Goal: Task Accomplishment & Management: Manage account settings

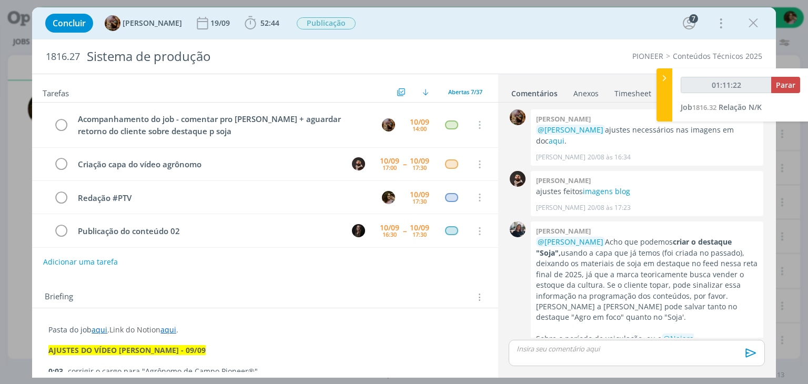
scroll to position [1243, 0]
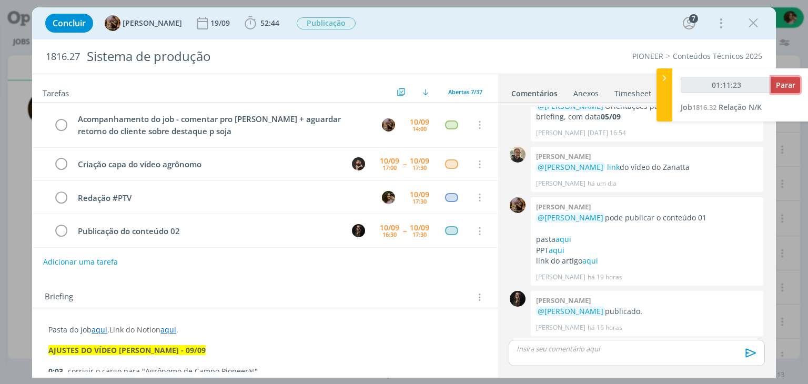
click at [792, 85] on span "Parar" at bounding box center [785, 85] width 19 height 10
type input "01:12:00"
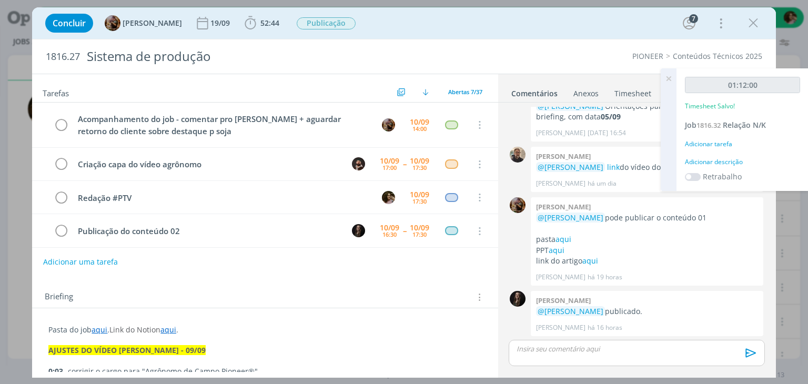
click at [727, 164] on div "Adicionar descrição" at bounding box center [742, 161] width 115 height 9
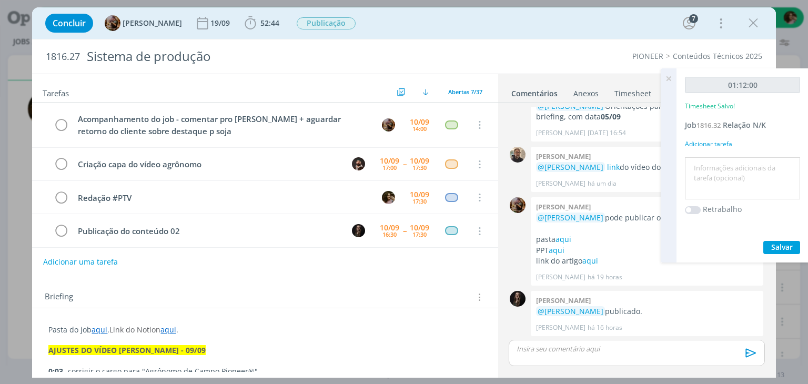
click at [729, 174] on textarea at bounding box center [743, 178] width 110 height 37
type textarea "Revisão de gráficos e tabelas, e apontamento de ajustes"
click at [787, 249] on span "Salvar" at bounding box center [783, 247] width 22 height 10
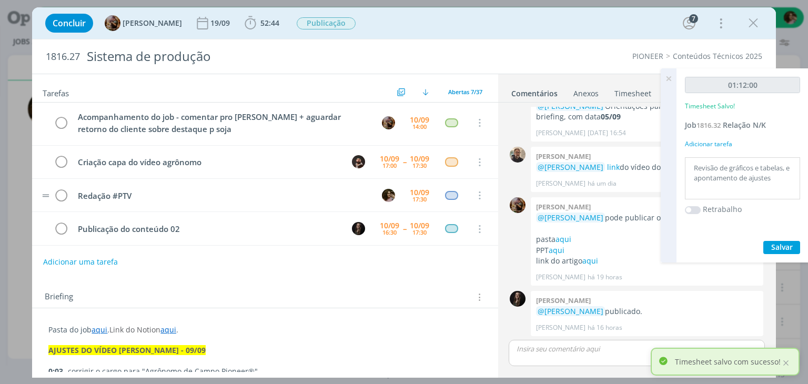
scroll to position [0, 0]
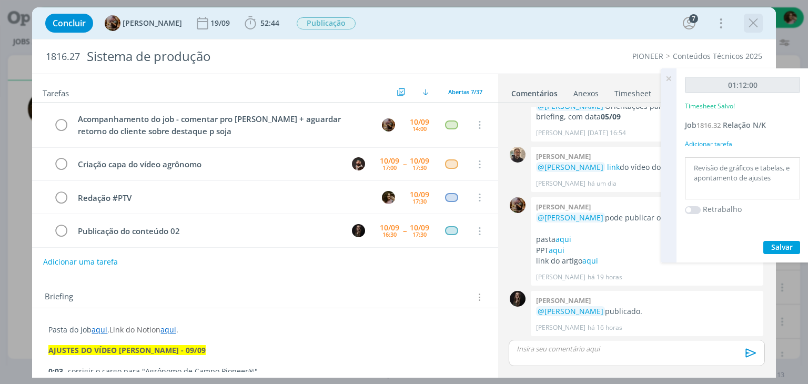
click at [750, 24] on icon "dialog" at bounding box center [754, 23] width 16 height 16
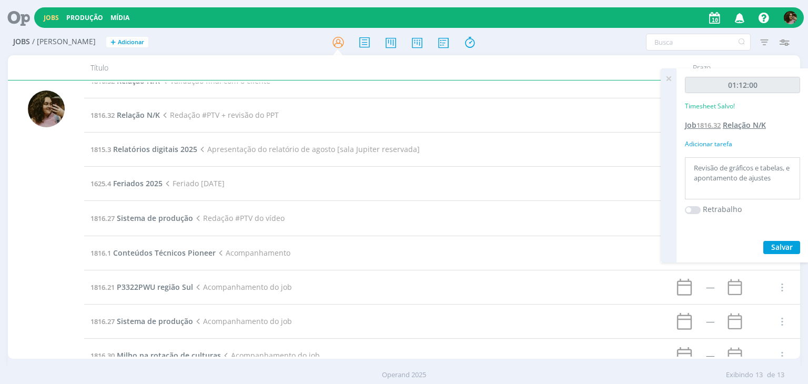
click at [747, 128] on div "Jobs Produção Mídia Notificações Central de Ajuda Área de Membros Implantação o…" at bounding box center [404, 192] width 808 height 384
click at [747, 127] on span "Relação N/K" at bounding box center [744, 125] width 43 height 10
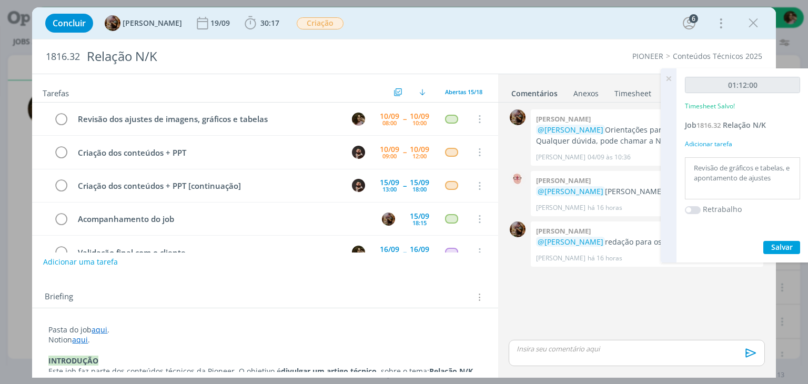
drag, startPoint x: 667, startPoint y: 78, endPoint x: 667, endPoint y: 87, distance: 8.4
click at [667, 79] on icon at bounding box center [669, 78] width 19 height 21
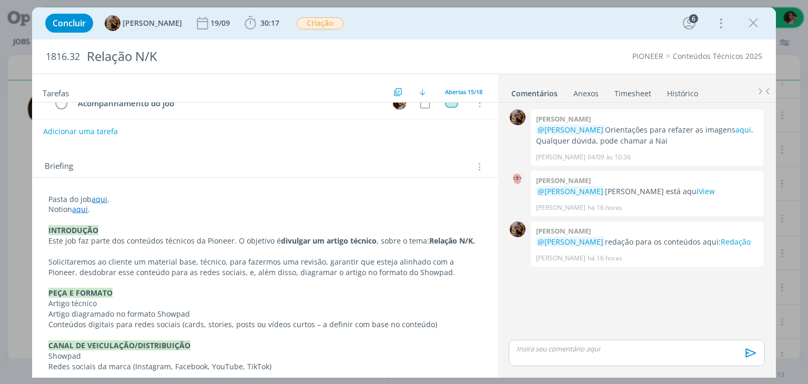
scroll to position [105, 0]
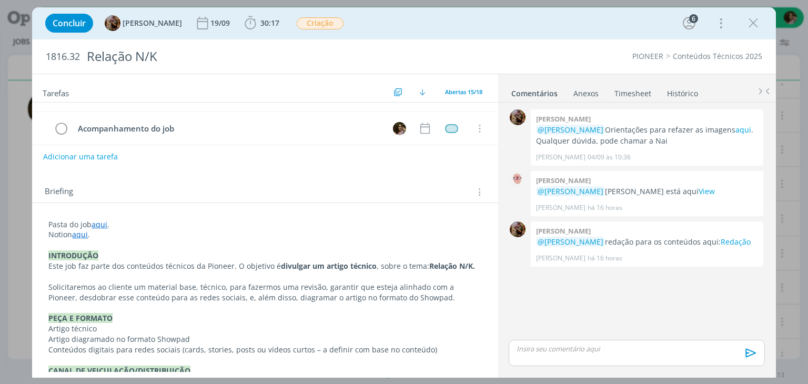
click at [599, 350] on p "dialog" at bounding box center [636, 348] width 239 height 9
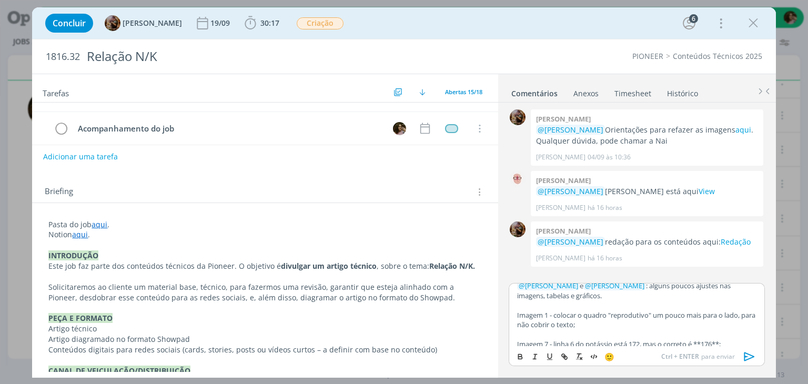
scroll to position [0, 0]
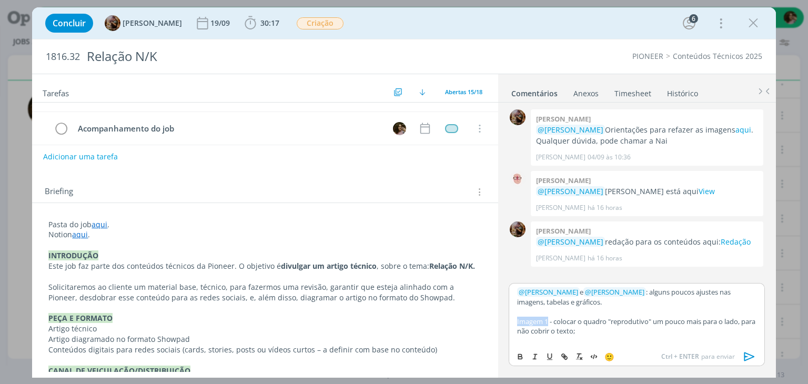
drag, startPoint x: 517, startPoint y: 321, endPoint x: 548, endPoint y: 323, distance: 30.6
click at [548, 323] on p "Imagem 1 - colocar o quadro "reprodutivo" um pouco mais para o lado, para não c…" at bounding box center [636, 326] width 239 height 19
click at [553, 319] on p "Imagem 1 - colocar o quadro "reprodutivo" um pouco mais para o lado, para não c…" at bounding box center [636, 326] width 239 height 19
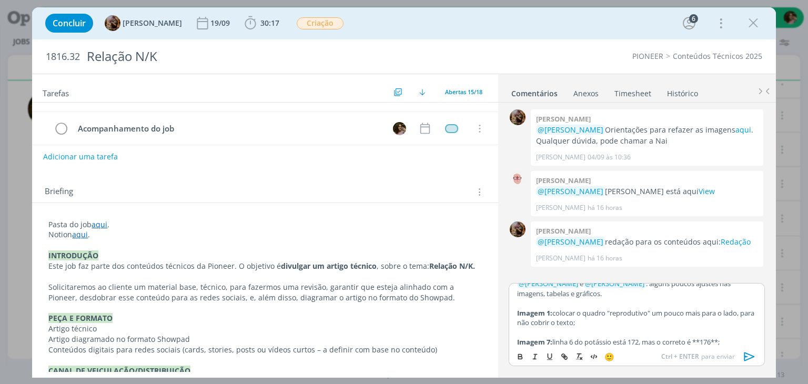
click at [575, 332] on p "dialog" at bounding box center [636, 332] width 239 height 9
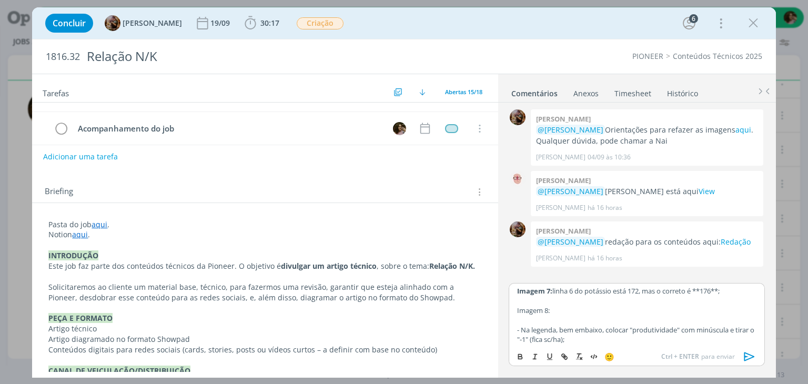
scroll to position [61, 0]
click at [587, 314] on p "dialog" at bounding box center [636, 318] width 239 height 9
drag, startPoint x: 553, startPoint y: 308, endPoint x: 516, endPoint y: 304, distance: 37.1
click at [516, 304] on div "﻿ @ [PERSON_NAME] ﻿ e ﻿ @ [PERSON_NAME] ﻿ : alguns poucos ajustes nas imagens, …" at bounding box center [637, 314] width 256 height 63
click at [533, 320] on p "dialog" at bounding box center [636, 318] width 239 height 9
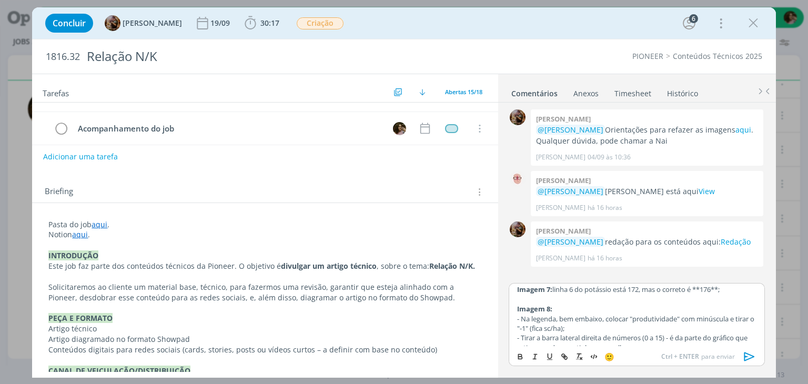
click at [599, 325] on p "- Na legenda, bem embaixo, colocar "produtividade" com minúscula e tirar o "-1"…" at bounding box center [636, 323] width 239 height 19
click at [524, 318] on p "- Na legenda, bem embaixo, colocar "produtividade" com minúscula e tirar o "-1"…" at bounding box center [636, 323] width 239 height 19
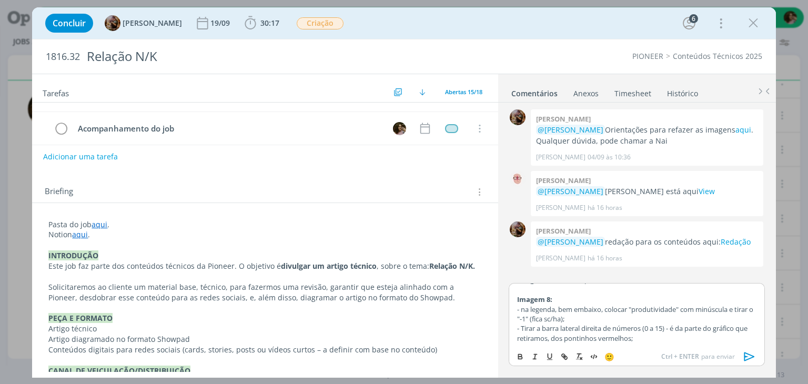
click at [564, 315] on p "- na legenda, bem embaixo, colocar "produtividade" com minúscula e tirar o "-1"…" at bounding box center [636, 314] width 239 height 19
click at [526, 328] on p "- Tirar a barra lateral direita de números (0 a 15) - é da parte do gráfico que…" at bounding box center [636, 333] width 239 height 19
click at [657, 335] on p "- tirar a barra lateral direita de números (0 a 15) - é da parte do gráfico que…" at bounding box center [636, 333] width 239 height 19
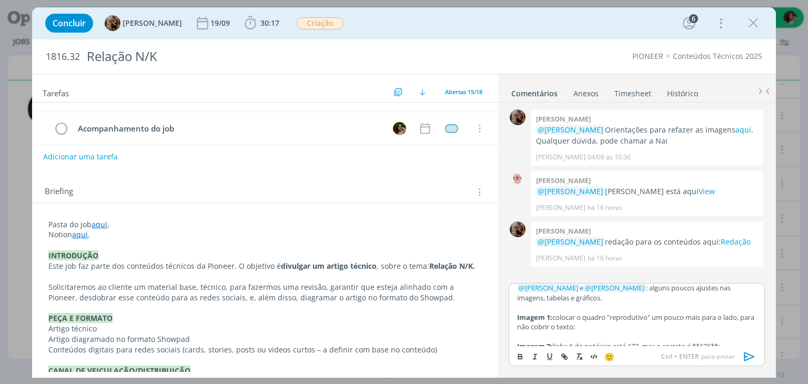
scroll to position [0, 0]
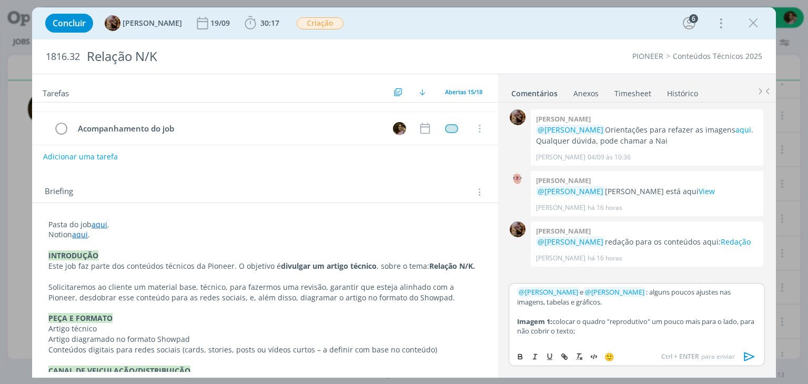
click at [638, 305] on p "﻿ @ [PERSON_NAME] ﻿ e ﻿ @ [PERSON_NAME] ﻿ : alguns poucos ajustes nas imagens, …" at bounding box center [636, 296] width 239 height 19
click at [596, 330] on p "Imagem 1: colocar o quadro "reprodutivo" um pouco mais para o lado, para não co…" at bounding box center [636, 326] width 239 height 19
click at [590, 331] on p "Imagem 1: colocar o quadro "reprodutivo" um pouco mais para o lado, para não co…" at bounding box center [636, 326] width 239 height 19
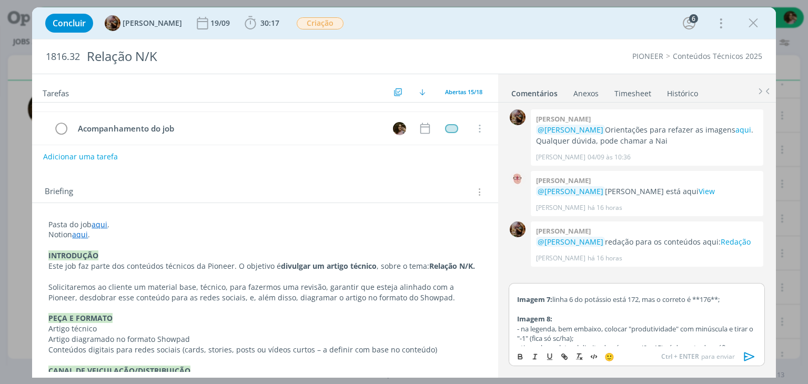
scroll to position [53, 0]
drag, startPoint x: 705, startPoint y: 296, endPoint x: 718, endPoint y: 299, distance: 13.5
click at [718, 299] on p "Imagem 7: linha 6 do potássio está 172, mas o correto é **176**;" at bounding box center [636, 297] width 239 height 9
click at [526, 352] on button "dialog" at bounding box center [521, 357] width 15 height 13
click at [699, 297] on p "Imagem 7: linha 6 do potássio está 172, mas o correto é ** 176 **;" at bounding box center [636, 297] width 239 height 9
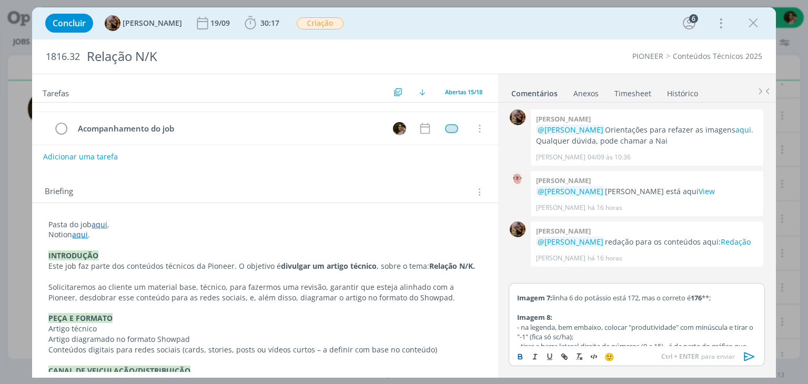
click at [702, 295] on strong "176" at bounding box center [696, 297] width 11 height 9
click at [696, 307] on p "dialog" at bounding box center [636, 307] width 239 height 9
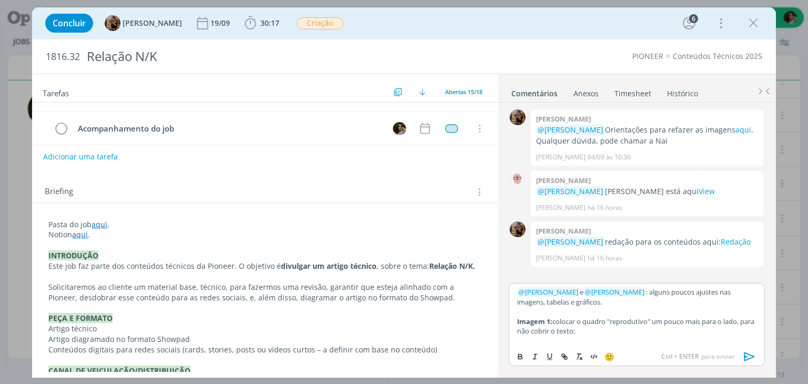
scroll to position [0, 0]
click at [632, 329] on p "Imagem 1: colocar o quadro "reprodutivo" um pouco mais para o lado, para não co…" at bounding box center [636, 326] width 239 height 19
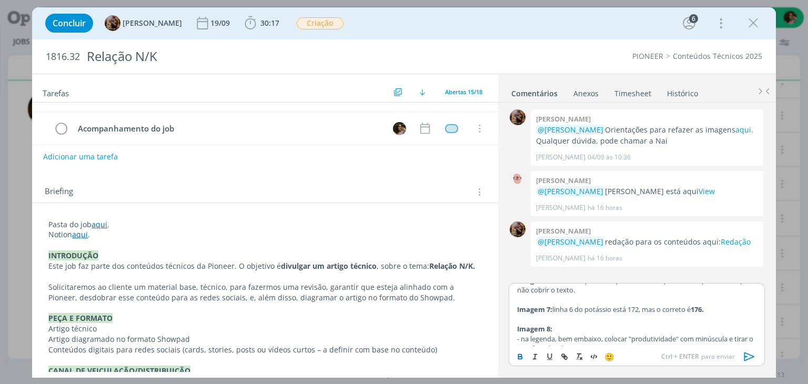
scroll to position [71, 0]
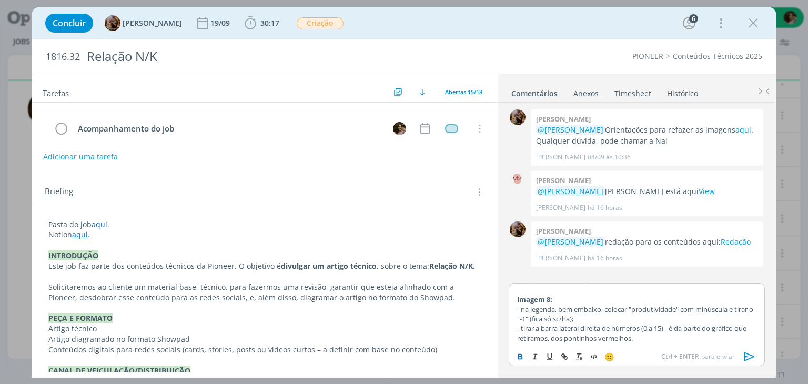
click at [631, 319] on p "- na legenda, bem embaixo, colocar "produtividade" com minúscula e tirar o "-1"…" at bounding box center [636, 314] width 239 height 19
click at [670, 341] on p "- tirar a barra lateral direita de números (0 a 15) - é da parte do gráfico que…" at bounding box center [636, 333] width 239 height 19
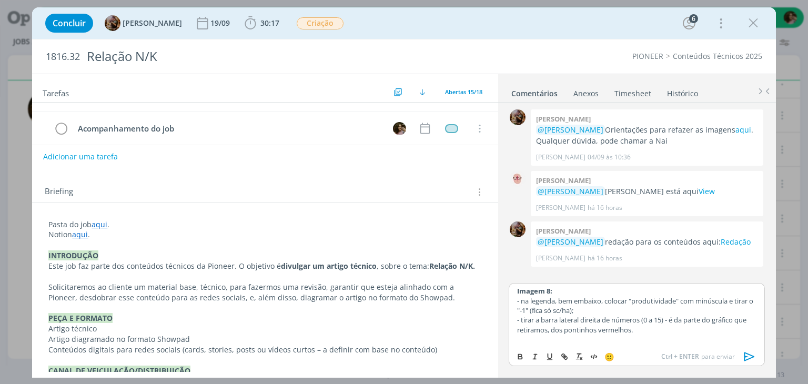
scroll to position [80, 0]
click at [752, 359] on icon "dialog" at bounding box center [750, 357] width 16 height 16
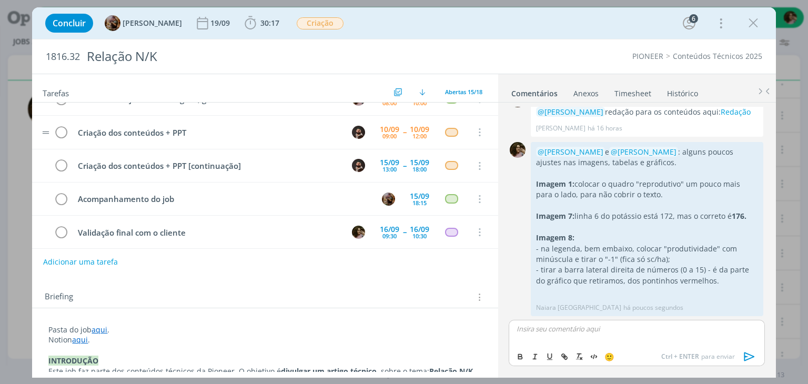
scroll to position [0, 0]
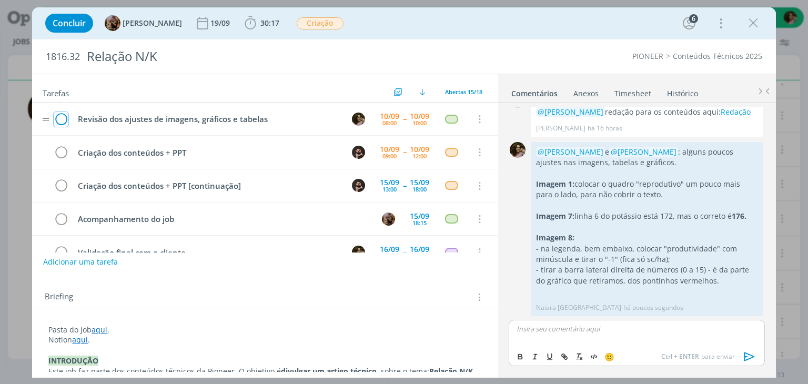
click at [62, 119] on icon "dialog" at bounding box center [61, 120] width 15 height 16
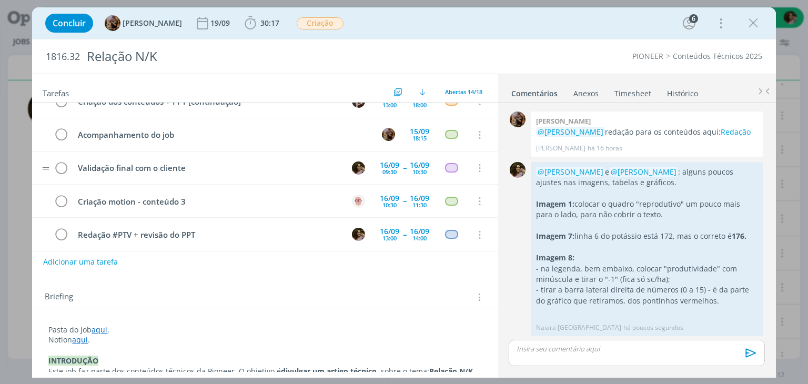
scroll to position [53, 0]
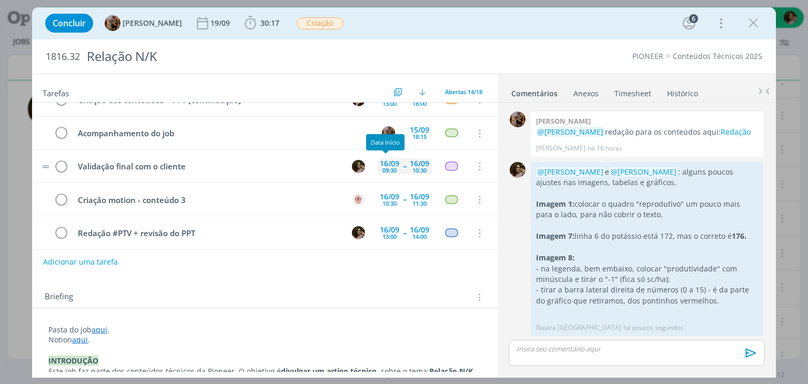
click at [391, 160] on div "16/09" at bounding box center [389, 163] width 19 height 7
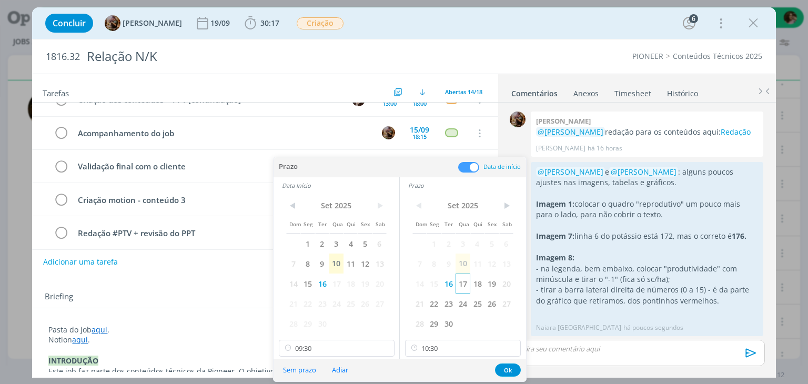
drag, startPoint x: 496, startPoint y: 281, endPoint x: 465, endPoint y: 277, distance: 31.3
click at [496, 281] on span "19" at bounding box center [492, 284] width 14 height 20
click at [363, 285] on span "19" at bounding box center [365, 284] width 14 height 20
click at [505, 367] on button "Ok" at bounding box center [508, 370] width 26 height 13
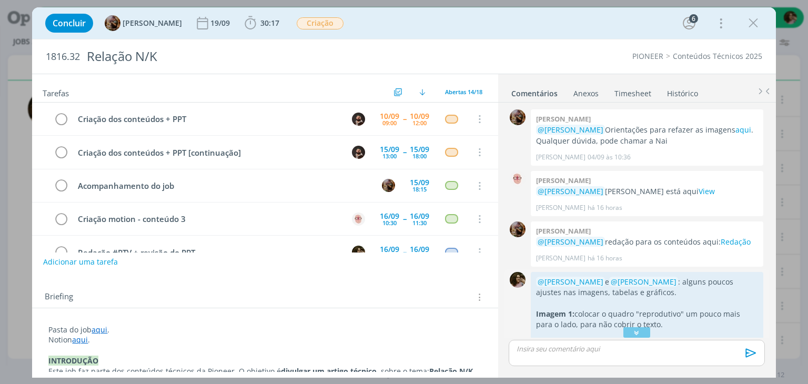
scroll to position [110, 0]
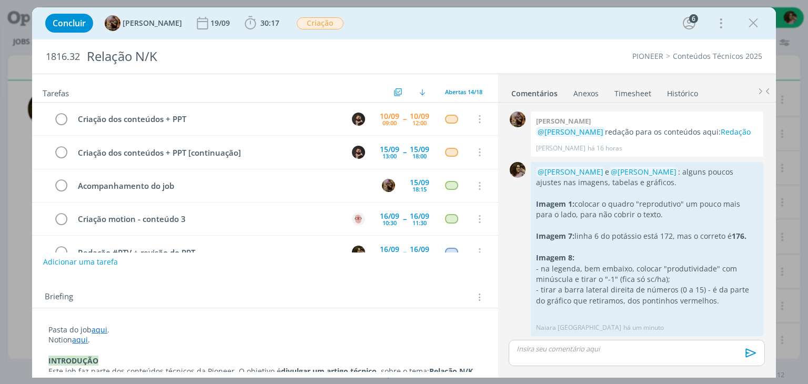
drag, startPoint x: 757, startPoint y: 22, endPoint x: 532, endPoint y: 173, distance: 271.7
click at [757, 22] on icon "dialog" at bounding box center [754, 23] width 16 height 16
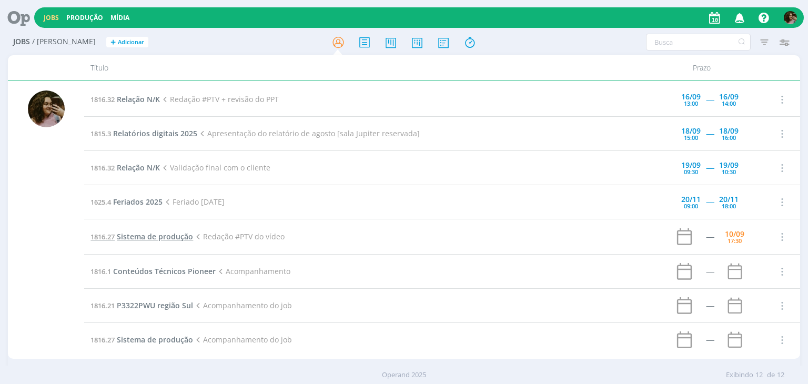
click at [172, 232] on span "Sistema de produção" at bounding box center [155, 237] width 76 height 10
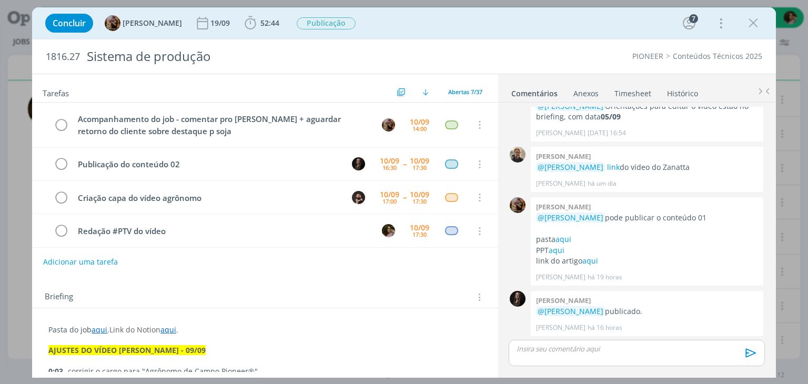
scroll to position [77, 0]
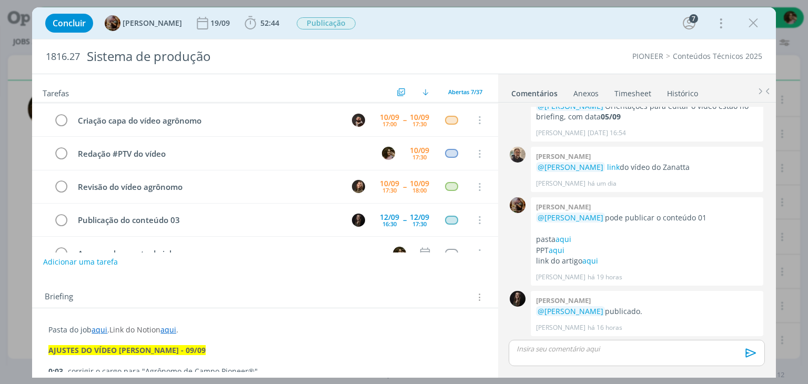
click at [242, 16] on div "Concluir Amanda Rodrigues 19/09 52:44 Iniciar Apontar Data * 10/09/2025 Horas *…" at bounding box center [404, 23] width 728 height 25
click at [254, 22] on icon "dialog" at bounding box center [250, 22] width 11 height 13
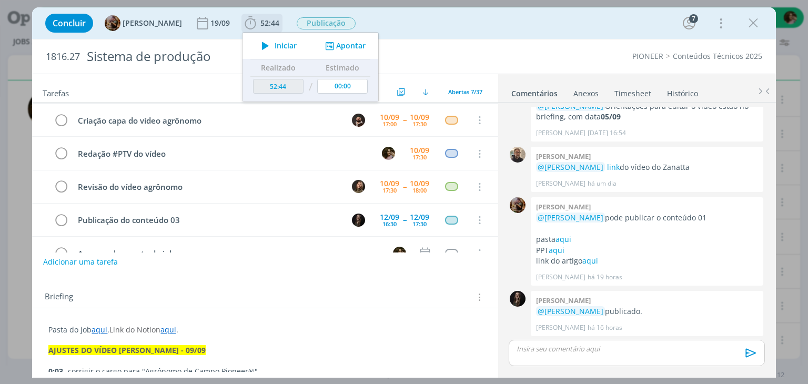
click at [275, 45] on icon "dialog" at bounding box center [265, 46] width 18 height 14
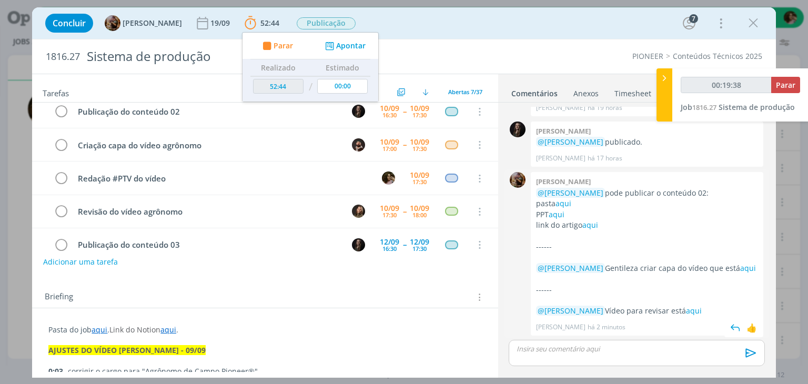
scroll to position [1412, 0]
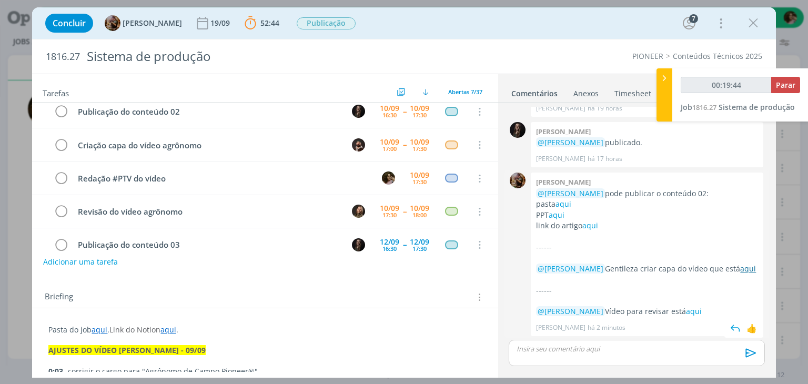
click at [741, 272] on link "aqui" at bounding box center [749, 269] width 16 height 10
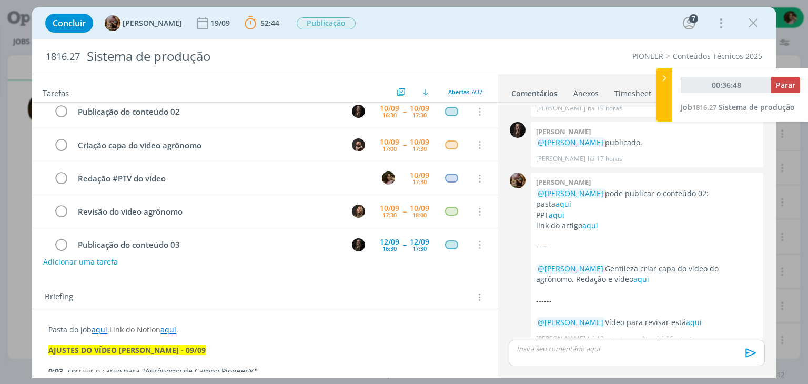
scroll to position [1423, 0]
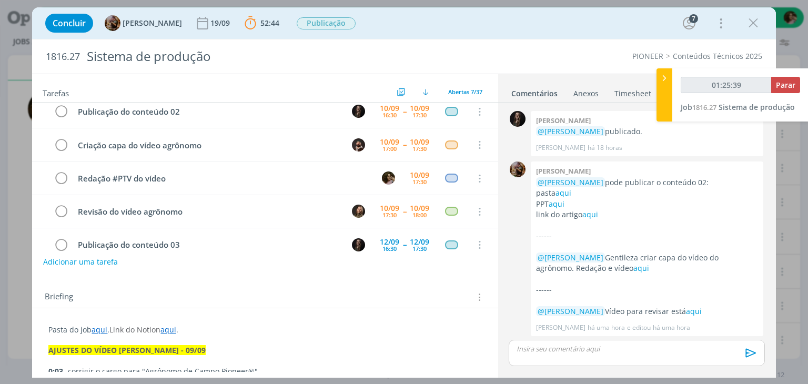
type input "01:26:39"
